Goal: Information Seeking & Learning: Learn about a topic

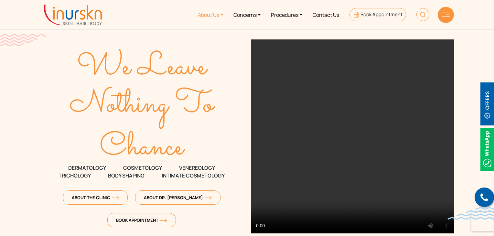
click at [206, 16] on link "About Us" at bounding box center [211, 15] width 36 height 24
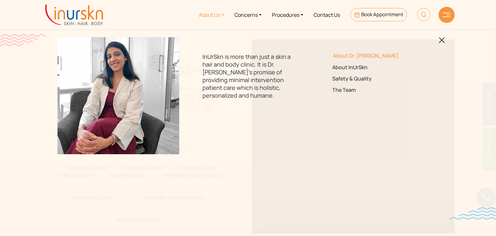
click at [352, 54] on link "About Dr. [PERSON_NAME]" at bounding box center [378, 56] width 91 height 6
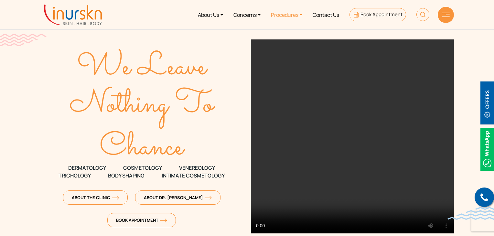
click at [286, 16] on link "Procedures" at bounding box center [287, 15] width 42 height 24
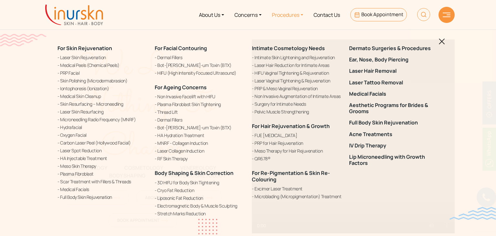
click at [442, 41] on img at bounding box center [442, 41] width 6 height 6
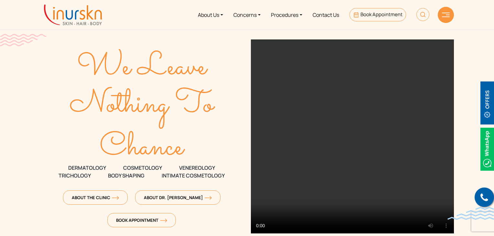
click at [448, 16] on img at bounding box center [446, 15] width 8 height 5
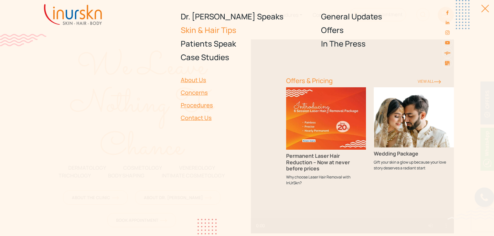
click at [212, 31] on link "Skin & Hair Tips" at bounding box center [247, 30] width 133 height 14
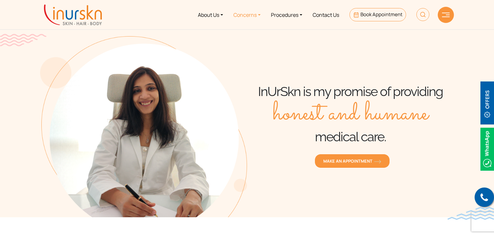
click at [238, 15] on link "Concerns" at bounding box center [246, 15] width 37 height 24
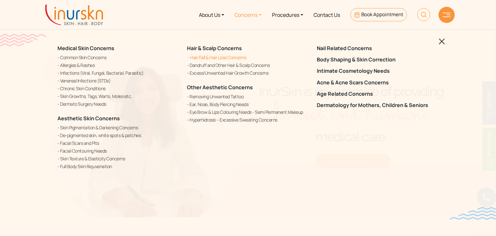
click at [213, 59] on link "Hair Fall & Hair Loss Concerns" at bounding box center [248, 57] width 122 height 7
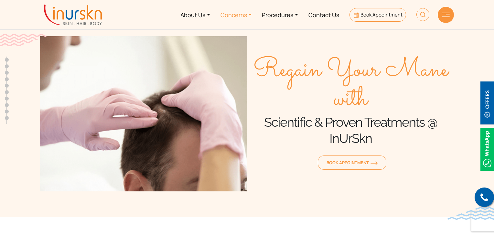
click at [242, 14] on link "Concerns" at bounding box center [236, 15] width 42 height 24
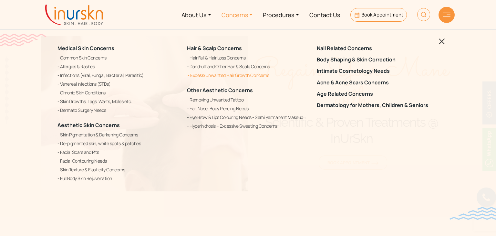
click at [212, 74] on link "Excess/Unwanted Hair Growth Concerns" at bounding box center [248, 75] width 122 height 8
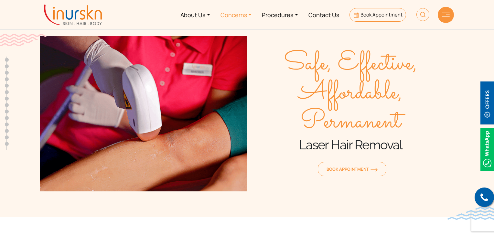
click at [237, 17] on link "Concerns" at bounding box center [236, 15] width 42 height 24
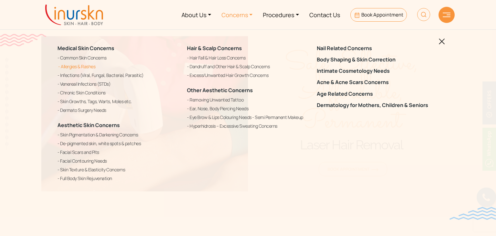
click at [80, 65] on link "Allergies & Rashes" at bounding box center [119, 67] width 122 height 8
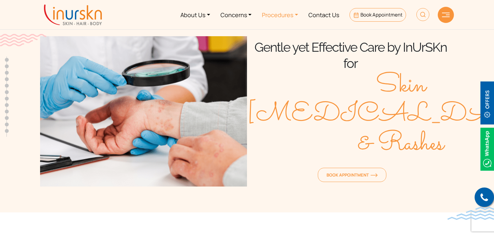
click at [281, 15] on link "Procedures" at bounding box center [280, 15] width 47 height 24
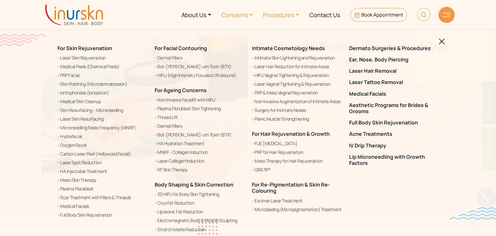
click at [237, 14] on link "Concerns" at bounding box center [238, 15] width 42 height 24
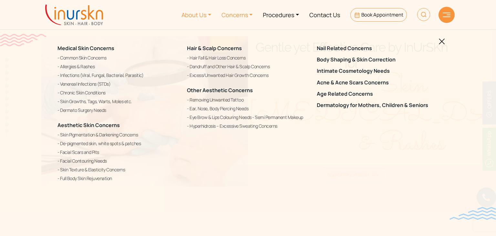
click at [200, 15] on link "About Us" at bounding box center [196, 15] width 40 height 24
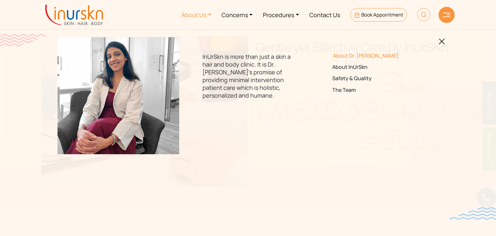
click at [352, 53] on link "About Dr. [PERSON_NAME]" at bounding box center [378, 56] width 91 height 6
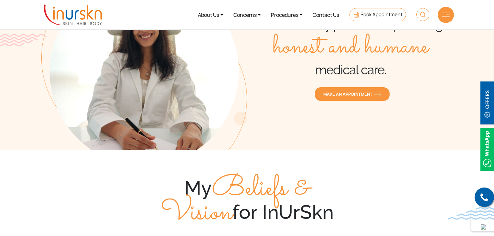
scroll to position [32, 0]
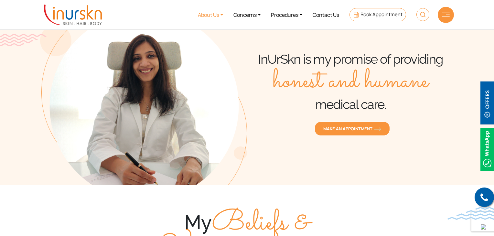
click at [208, 16] on link "About Us" at bounding box center [211, 15] width 36 height 24
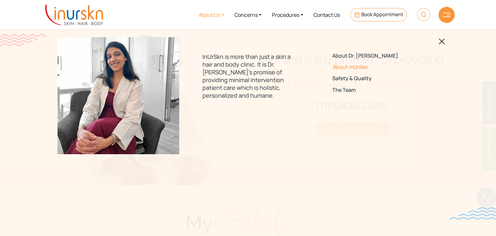
click at [348, 66] on link "About InUrSkn" at bounding box center [378, 67] width 91 height 6
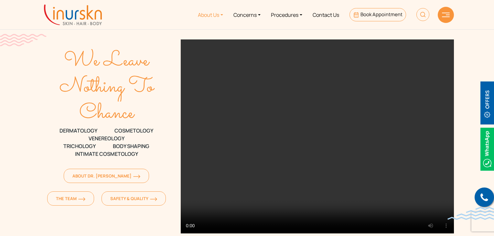
click at [205, 16] on link "About Us" at bounding box center [211, 15] width 36 height 24
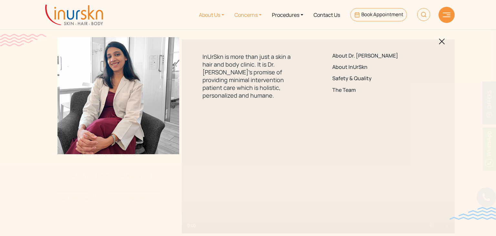
click at [244, 14] on link "Concerns" at bounding box center [247, 15] width 37 height 24
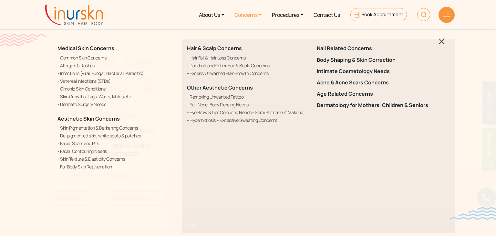
click at [448, 15] on img at bounding box center [447, 15] width 8 height 5
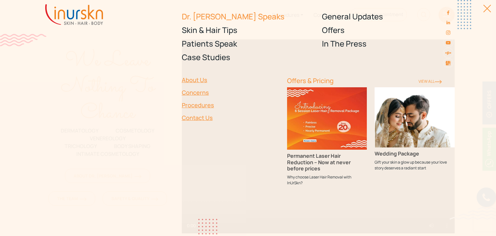
click at [209, 18] on link "Dr. [PERSON_NAME] Speaks" at bounding box center [248, 17] width 133 height 14
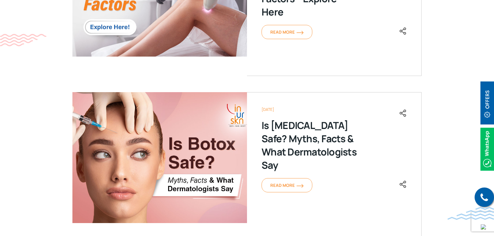
scroll to position [485, 0]
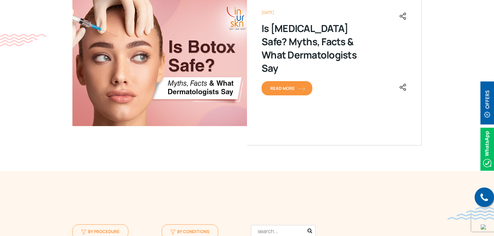
click at [282, 85] on span "Read More" at bounding box center [286, 88] width 33 height 6
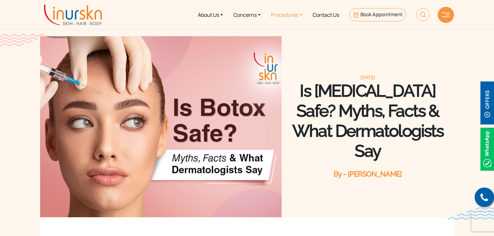
drag, startPoint x: 288, startPoint y: 15, endPoint x: 287, endPoint y: 20, distance: 4.9
click at [288, 15] on link "Procedures" at bounding box center [287, 15] width 42 height 24
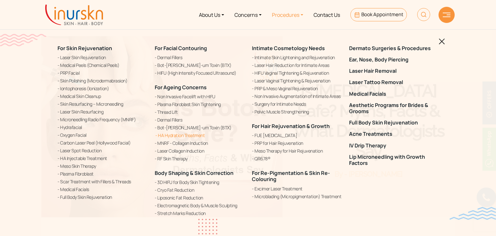
click at [170, 135] on link "HA Hydration Treatment" at bounding box center [200, 135] width 90 height 7
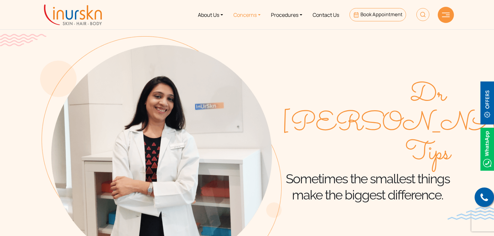
click at [235, 15] on link "Concerns" at bounding box center [246, 15] width 37 height 24
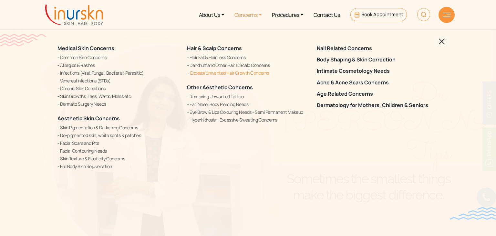
click at [202, 73] on link "Excess/Unwanted Hair Growth Concerns" at bounding box center [248, 72] width 122 height 7
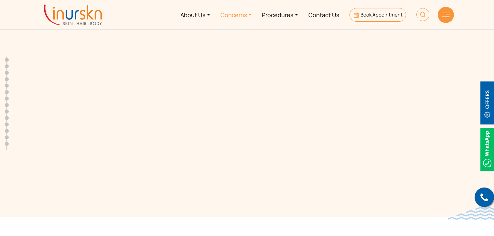
click at [236, 14] on link "Concerns" at bounding box center [236, 15] width 42 height 24
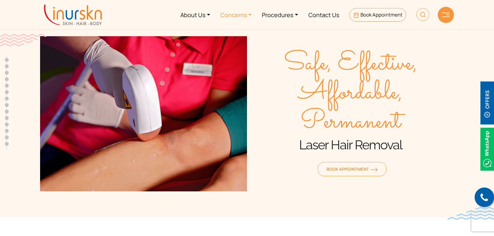
click at [232, 16] on link "Concerns" at bounding box center [236, 15] width 42 height 24
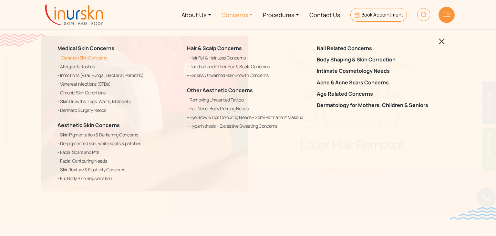
click at [76, 59] on link "Common Skin Concerns" at bounding box center [119, 58] width 122 height 8
